Goal: Task Accomplishment & Management: Use online tool/utility

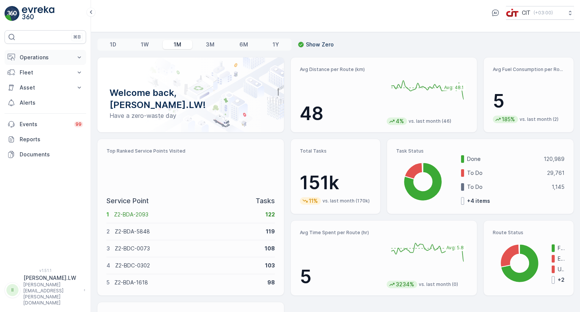
click at [63, 59] on p "Operations" at bounding box center [45, 58] width 51 height 8
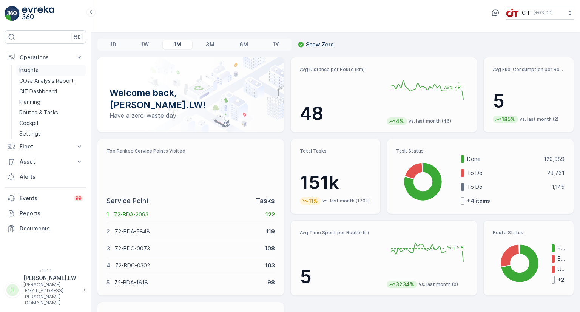
click at [37, 71] on p "Insights" at bounding box center [28, 70] width 19 height 8
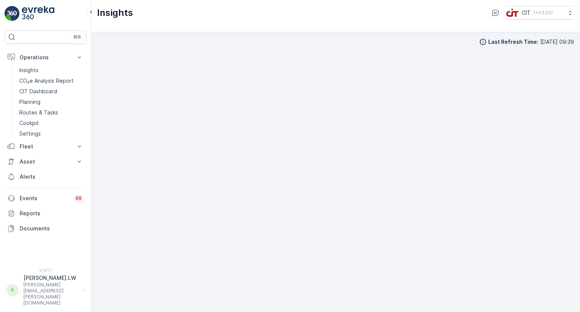
scroll to position [6, 0]
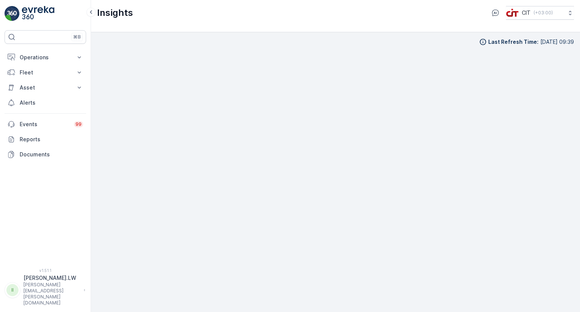
scroll to position [6, 0]
drag, startPoint x: 40, startPoint y: 57, endPoint x: 40, endPoint y: 63, distance: 6.8
click at [40, 57] on p "Operations" at bounding box center [45, 58] width 51 height 8
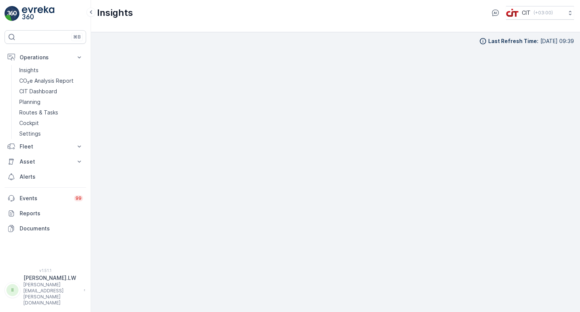
scroll to position [0, 0]
click at [27, 71] on p "Insights" at bounding box center [28, 70] width 19 height 8
drag, startPoint x: 19, startPoint y: 254, endPoint x: 45, endPoint y: 268, distance: 29.2
click at [19, 254] on div "⌘B Operations Insights CO₂e Analysis Report CIT Dashboard Planning Routes & Tas…" at bounding box center [46, 144] width 82 height 229
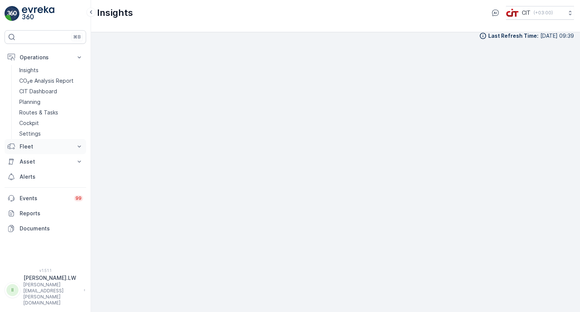
click at [27, 146] on p "Fleet" at bounding box center [45, 147] width 51 height 8
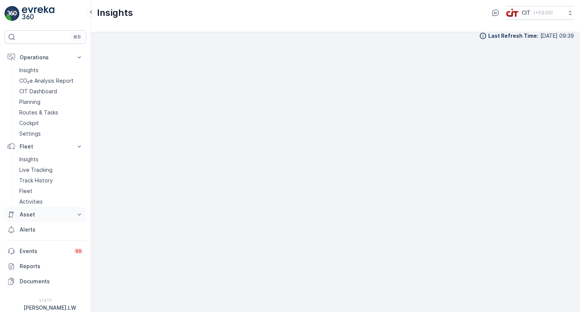
click at [29, 216] on p "Asset" at bounding box center [45, 215] width 51 height 8
click at [34, 100] on p "Planning" at bounding box center [29, 102] width 21 height 8
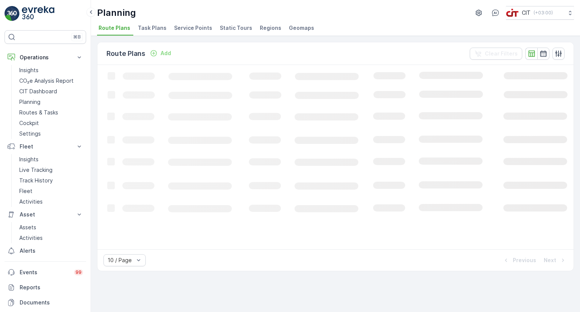
click at [194, 26] on span "Service Points" at bounding box center [193, 28] width 38 height 8
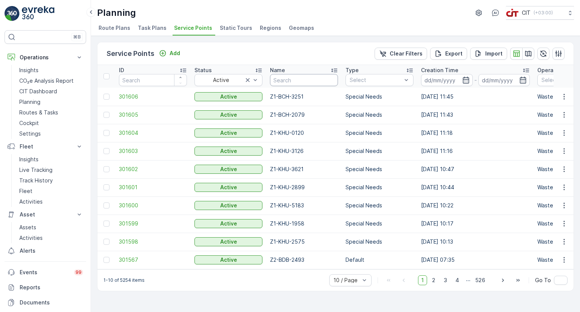
click at [299, 78] on input "text" at bounding box center [304, 80] width 68 height 12
paste input "455652A04556"
type input "455652A04556"
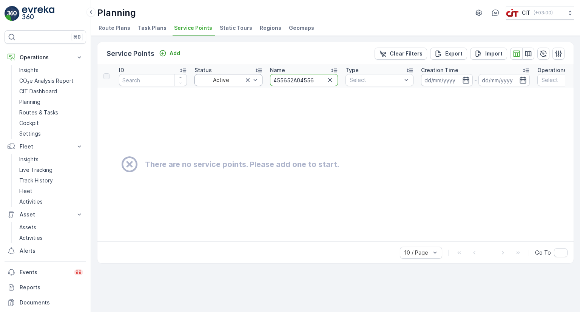
drag, startPoint x: 300, startPoint y: 79, endPoint x: 228, endPoint y: 74, distance: 71.9
type input "4556"
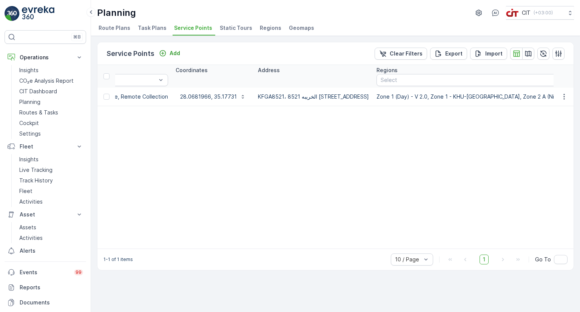
scroll to position [0, 438]
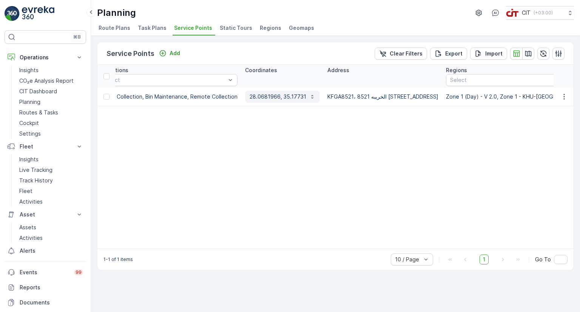
click at [259, 97] on p "28.0681966, 35.17731" at bounding box center [278, 97] width 57 height 8
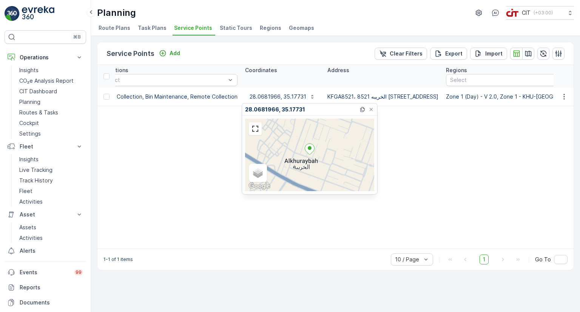
click at [417, 180] on table "ID Status Active Name 4556 Type Select Creation Time - Operations Select Coordi…" at bounding box center [342, 157] width 1366 height 184
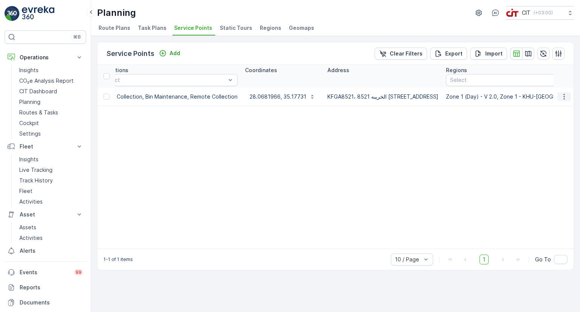
click at [567, 95] on icon "button" at bounding box center [565, 97] width 8 height 8
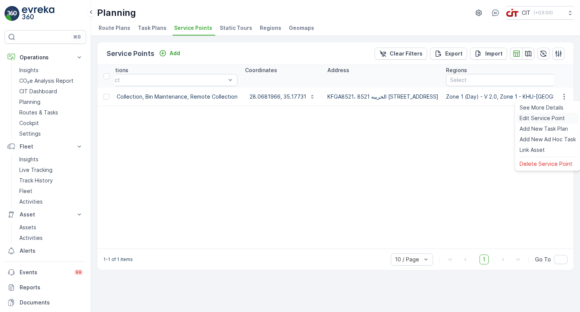
click at [537, 119] on span "Edit Service Point" at bounding box center [542, 118] width 45 height 8
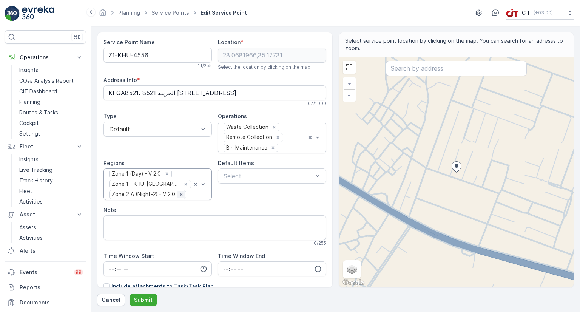
click at [181, 193] on icon "Remove Zone 2 A (Night-2) - V 2.0" at bounding box center [181, 194] width 5 height 5
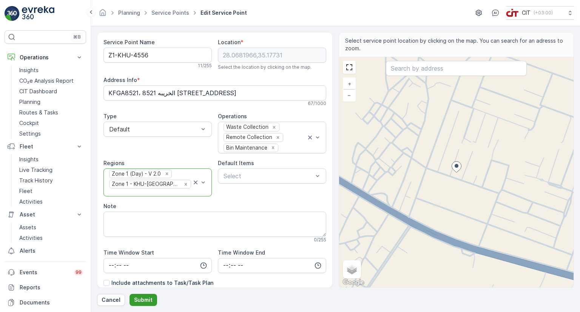
click at [144, 294] on button "Submit" at bounding box center [144, 300] width 28 height 12
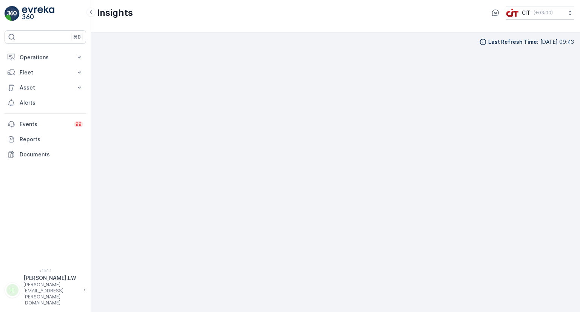
scroll to position [6, 0]
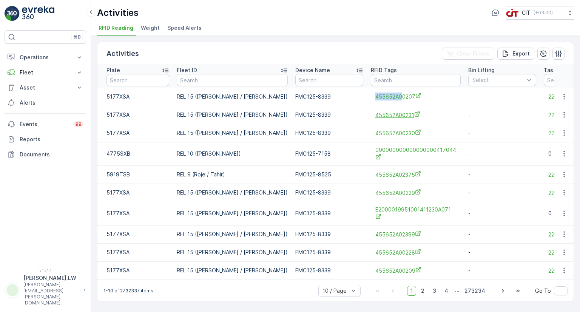
drag, startPoint x: 352, startPoint y: 96, endPoint x: 373, endPoint y: 117, distance: 30.2
click at [379, 96] on td "455652A00207" at bounding box center [415, 97] width 97 height 18
copy span "455652A0"
click at [371, 77] on input "text" at bounding box center [416, 80] width 90 height 12
paste input "455652A0"
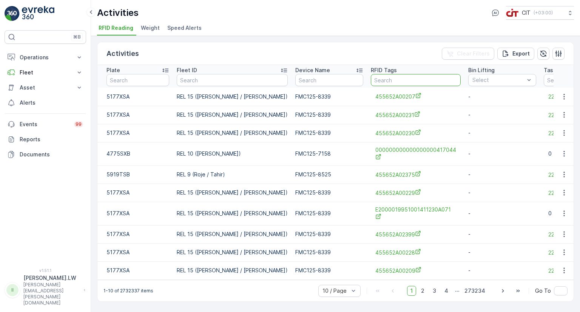
type input "455652A0"
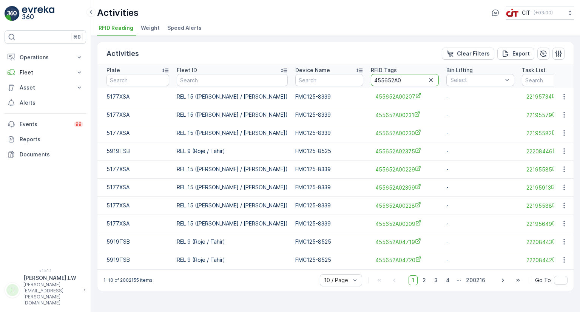
click at [389, 82] on input "455652A0" at bounding box center [405, 80] width 68 height 12
paste input "4556"
type input "455652A04556"
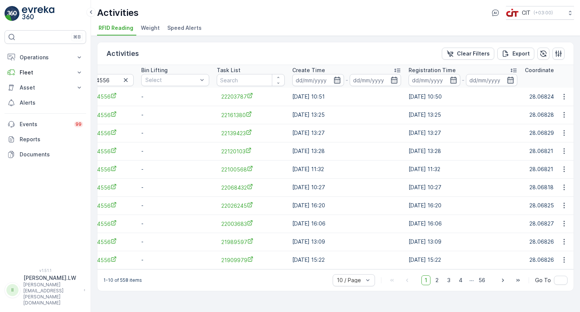
scroll to position [0, 324]
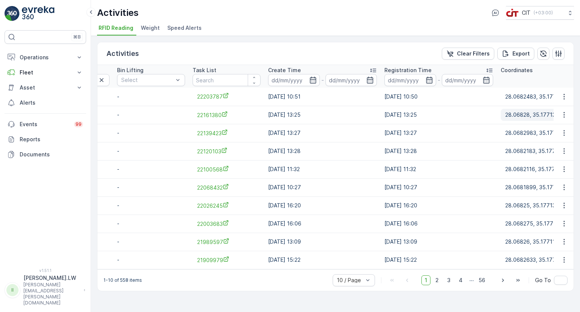
click at [505, 112] on p "28.06828, 35.1771349" at bounding box center [533, 115] width 57 height 8
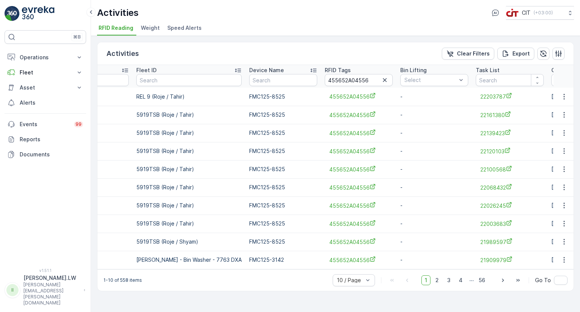
scroll to position [0, 0]
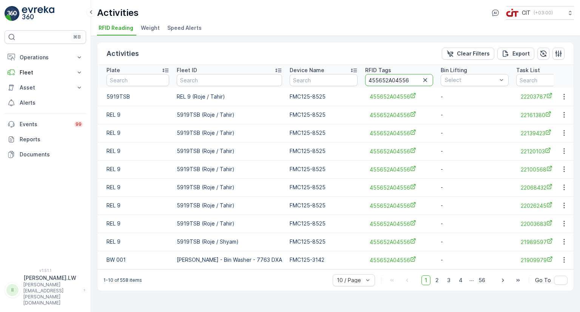
drag, startPoint x: 337, startPoint y: 74, endPoint x: 330, endPoint y: 73, distance: 6.4
click at [330, 73] on tr "Plate Fleet ID Device Name RFID Tags 455652A04556 Bin Lifting Select Task List …" at bounding box center [513, 76] width 833 height 23
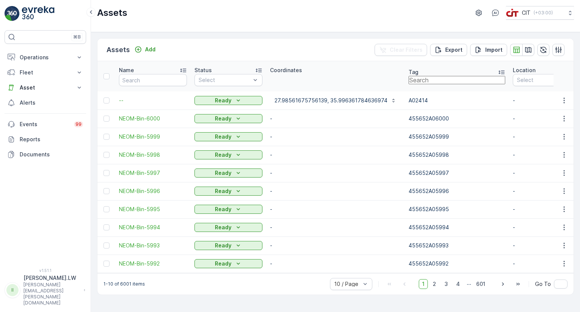
click at [441, 79] on input "text" at bounding box center [457, 80] width 97 height 8
paste input "455652A04556"
type input "455652A04556"
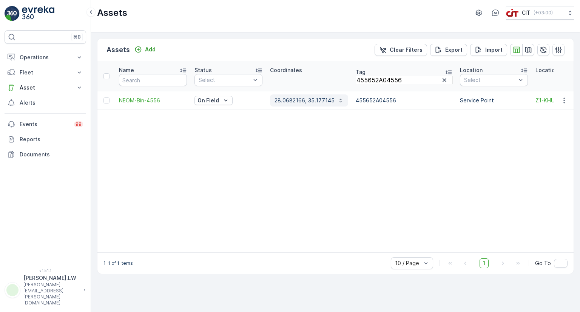
click at [296, 106] on button "28.0682166, 35.177145" at bounding box center [309, 100] width 78 height 12
